Goal: Task Accomplishment & Management: Manage account settings

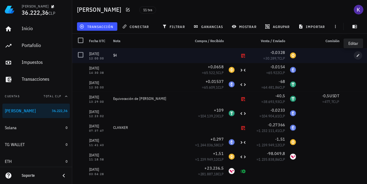
click at [353, 58] on button "button" at bounding box center [357, 55] width 8 height 8
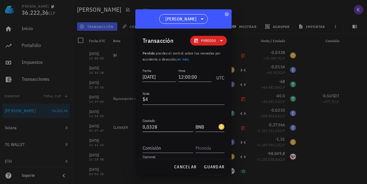
click at [158, 129] on input "0,0328" at bounding box center [167, 127] width 50 height 10
click at [220, 173] on div "cancelar guardar" at bounding box center [183, 167] width 96 height 16
click at [217, 168] on span "guardar" at bounding box center [213, 166] width 21 height 5
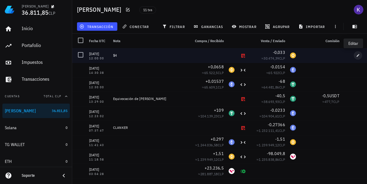
click at [353, 57] on button "button" at bounding box center [357, 55] width 8 height 8
type input "0,033"
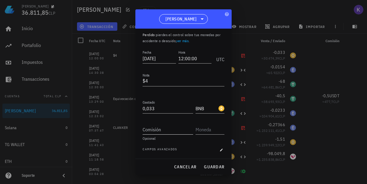
scroll to position [18, 0]
click at [198, 131] on input "text" at bounding box center [209, 129] width 28 height 10
click at [175, 131] on input "Comisión" at bounding box center [167, 129] width 50 height 10
type input "4"
click at [202, 132] on input "text" at bounding box center [209, 129] width 28 height 10
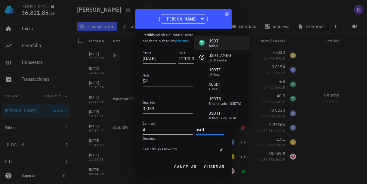
click at [218, 47] on div "Tether" at bounding box center [213, 46] width 10 height 4
type input "USDT"
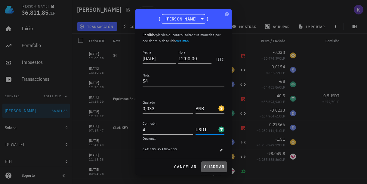
click at [211, 168] on span "guardar" at bounding box center [213, 166] width 21 height 5
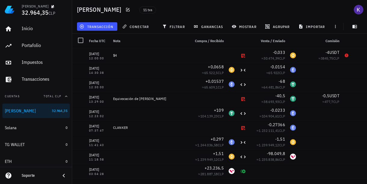
click at [55, 97] on span "Total CLP" at bounding box center [53, 96] width 18 height 4
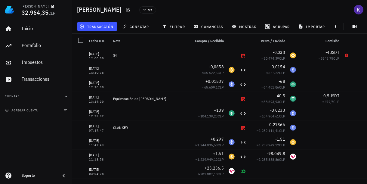
click at [55, 97] on button "Cuentas" at bounding box center [35, 96] width 67 height 14
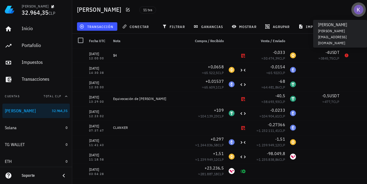
click at [358, 8] on div "avatar" at bounding box center [358, 10] width 10 height 10
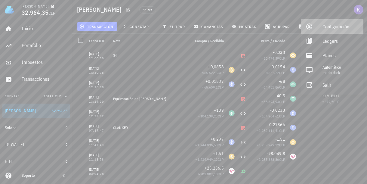
click at [329, 26] on div "Configuración" at bounding box center [340, 26] width 36 height 12
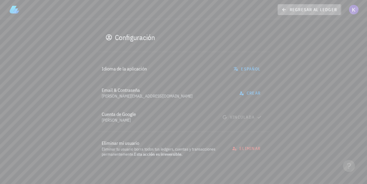
click at [283, 8] on icon at bounding box center [283, 9] width 5 height 7
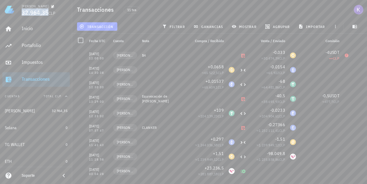
click at [33, 12] on span "32.964,35" at bounding box center [35, 12] width 27 height 8
click at [356, 57] on icon "button" at bounding box center [358, 55] width 4 height 4
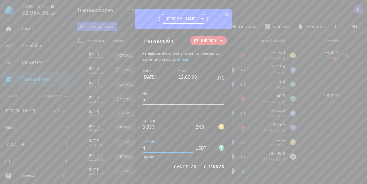
click at [154, 144] on input "4" at bounding box center [167, 148] width 50 height 10
click at [165, 145] on input "4" at bounding box center [167, 148] width 50 height 10
click at [189, 167] on span "cancelar" at bounding box center [185, 166] width 23 height 5
type input "4"
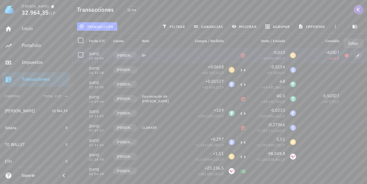
click at [353, 55] on span "button" at bounding box center [357, 55] width 8 height 4
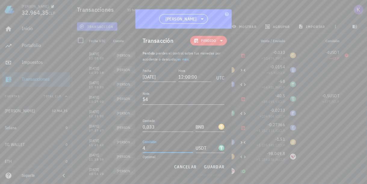
click at [171, 146] on input "4" at bounding box center [167, 148] width 50 height 10
click at [209, 146] on input "USDT" at bounding box center [206, 148] width 22 height 10
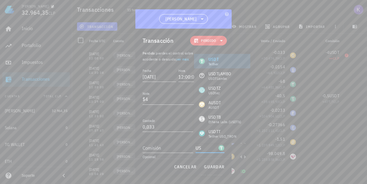
type input "U"
click at [164, 125] on input "0,033" at bounding box center [167, 127] width 50 height 10
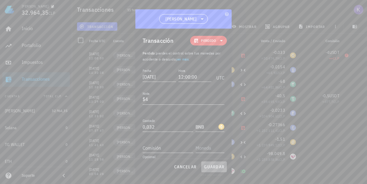
click at [212, 167] on span "guardar" at bounding box center [213, 166] width 21 height 5
type input "0,033"
type input "4"
type input "USDT"
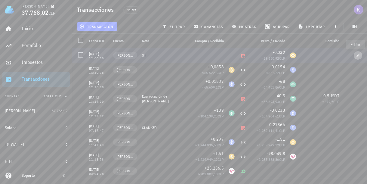
click at [356, 56] on icon "button" at bounding box center [358, 55] width 4 height 4
type input "0,032"
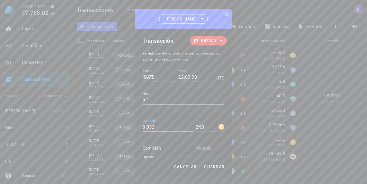
click at [163, 126] on input "0,032" at bounding box center [167, 127] width 50 height 10
click at [203, 162] on button "guardar" at bounding box center [214, 166] width 26 height 11
type input "0,032"
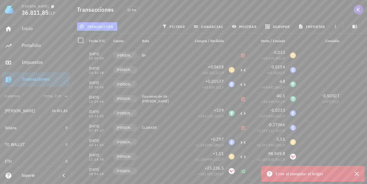
click at [107, 24] on span "transacción" at bounding box center [97, 26] width 33 height 5
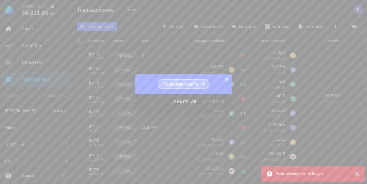
click at [194, 87] on span "Seleccionar cuenta" at bounding box center [183, 83] width 44 height 9
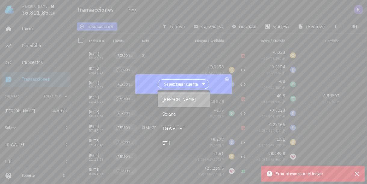
click at [187, 96] on div "[PERSON_NAME]" at bounding box center [183, 99] width 42 height 6
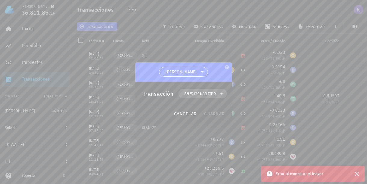
click at [197, 90] on span "Seleccionar tipo" at bounding box center [200, 93] width 32 height 6
click at [212, 123] on div "Ingreso" at bounding box center [206, 120] width 56 height 12
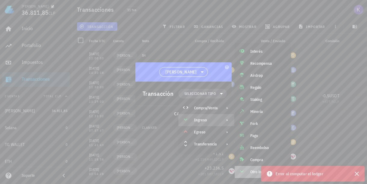
click at [247, 170] on div "Otro ingreso" at bounding box center [262, 172] width 56 height 12
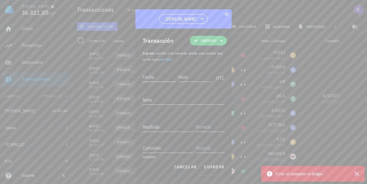
click at [160, 74] on input "Fecha" at bounding box center [158, 77] width 33 height 10
click at [155, 100] on textarea "Nota" at bounding box center [183, 100] width 82 height 10
type textarea "LENDING"
click at [166, 78] on input "Fecha" at bounding box center [158, 77] width 33 height 10
type input "[DATE]"
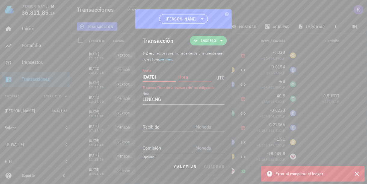
click at [189, 78] on input "Hora" at bounding box center [194, 77] width 33 height 10
type input "15:00:00"
click at [164, 130] on input "Recibido" at bounding box center [167, 127] width 50 height 10
click at [69, 0] on div at bounding box center [183, 92] width 367 height 184
click at [151, 126] on input "Recibido" at bounding box center [167, 127] width 50 height 10
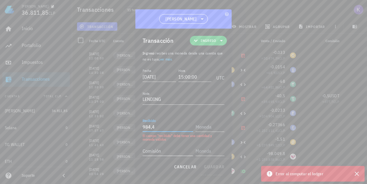
type input "984,4"
click at [166, 151] on input "Comisión" at bounding box center [167, 151] width 50 height 10
click at [202, 128] on input "text" at bounding box center [209, 127] width 28 height 10
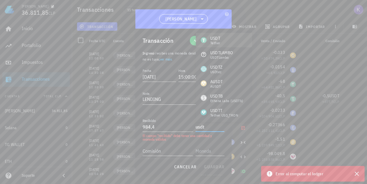
click at [226, 38] on div "USDT Tether" at bounding box center [224, 40] width 56 height 14
type input "USDT"
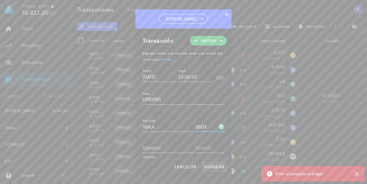
click at [210, 169] on button "guardar" at bounding box center [214, 166] width 26 height 11
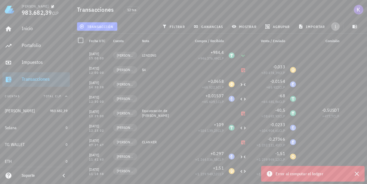
click at [336, 26] on icon "button" at bounding box center [335, 26] width 5 height 5
click at [29, 30] on div "Inicio" at bounding box center [45, 29] width 46 height 6
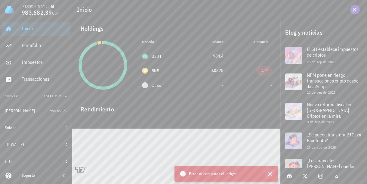
scroll to position [4, 0]
click at [271, 172] on icon "button" at bounding box center [270, 173] width 4 height 4
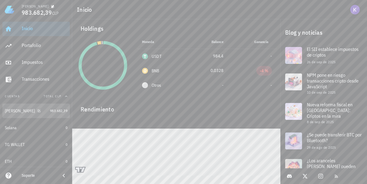
click at [33, 109] on div "[PERSON_NAME]" at bounding box center [26, 111] width 43 height 6
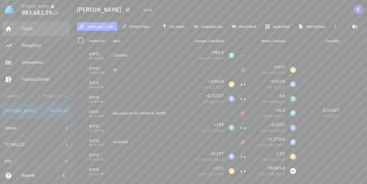
click at [37, 27] on div "Inicio" at bounding box center [45, 29] width 46 height 6
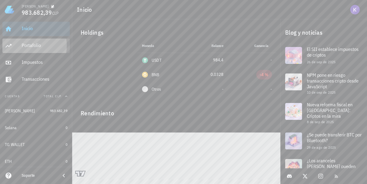
click at [34, 41] on div "Portafolio" at bounding box center [45, 46] width 46 height 14
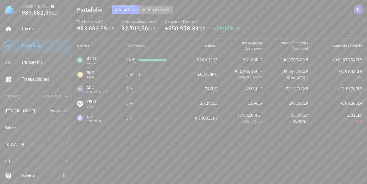
click at [156, 10] on span "Rendimiento" at bounding box center [156, 10] width 26 height 5
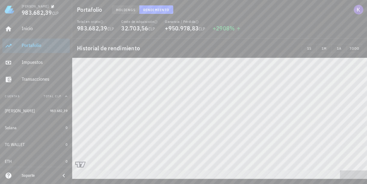
click at [119, 10] on span "Holdings" at bounding box center [126, 10] width 20 height 5
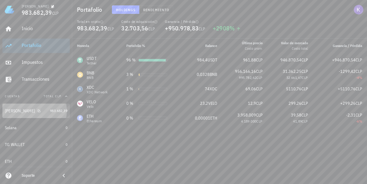
click at [30, 112] on div "[PERSON_NAME]" at bounding box center [26, 111] width 43 height 6
